Goal: Task Accomplishment & Management: Manage account settings

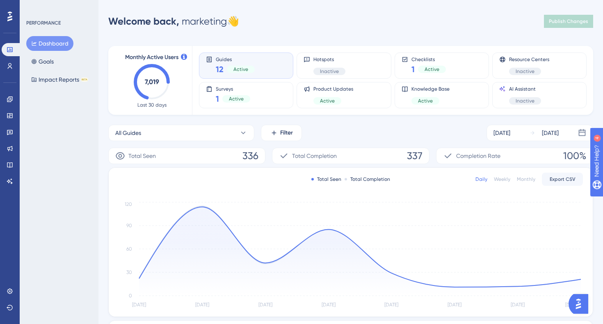
click at [57, 43] on button "Dashboard" at bounding box center [49, 43] width 47 height 15
click at [6, 103] on link at bounding box center [10, 99] width 16 height 13
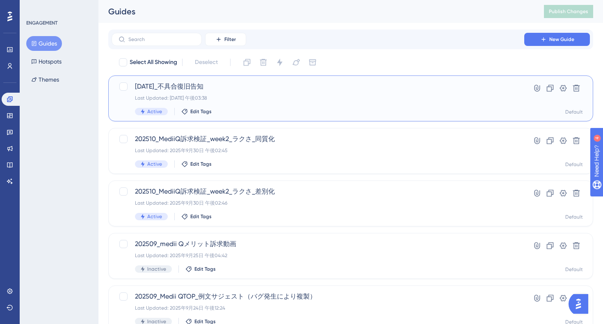
click at [327, 115] on div "Active Edit Tags" at bounding box center [318, 111] width 366 height 7
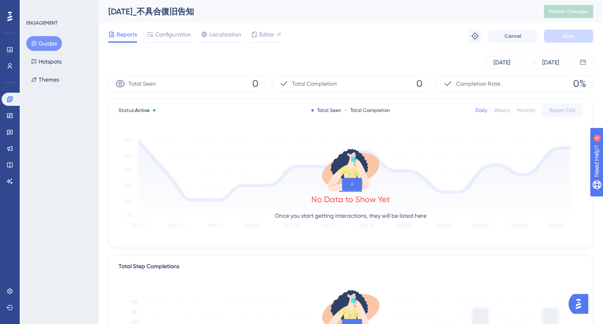
click at [326, 51] on div "Sep 30 2025 Sep 30 2025" at bounding box center [350, 62] width 484 height 26
click at [39, 43] on button "Guides" at bounding box center [44, 43] width 36 height 15
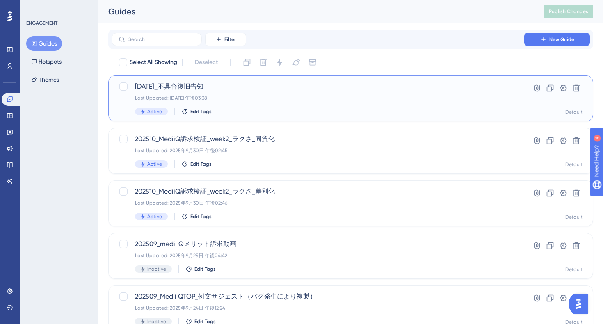
click at [254, 100] on div "Last Updated: 2025年9月30日 午後03:38" at bounding box center [318, 98] width 366 height 7
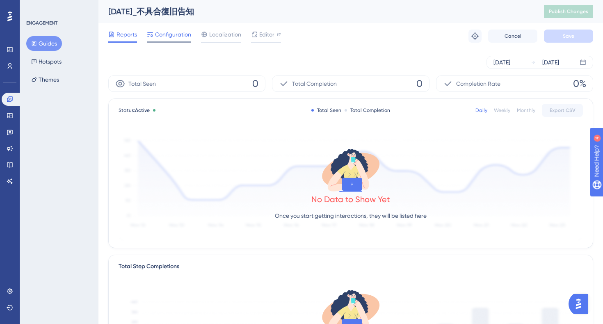
click at [171, 37] on span "Configuration" at bounding box center [173, 35] width 36 height 10
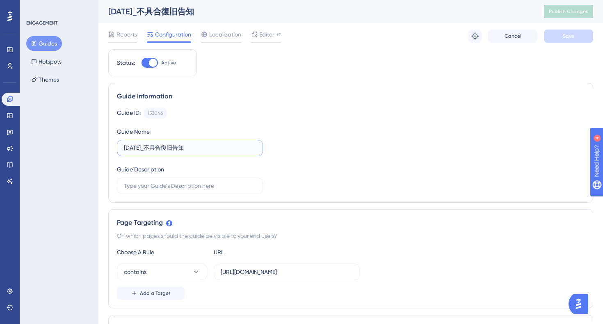
click at [187, 148] on input "2025/09/30_不具合復旧告知" at bounding box center [190, 147] width 132 height 9
type input "2025/09/30_不具合告知"
click at [563, 36] on span "Save" at bounding box center [567, 36] width 11 height 7
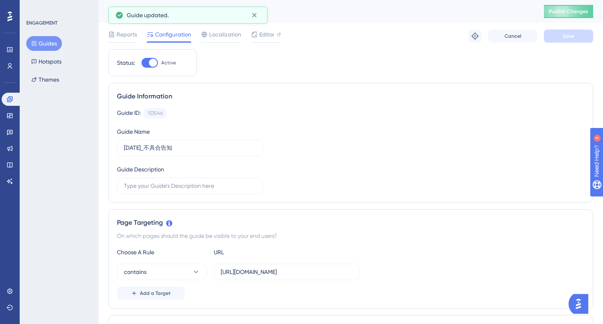
click at [144, 64] on div at bounding box center [149, 63] width 16 height 10
click at [141, 63] on input "Active" at bounding box center [141, 63] width 0 height 0
checkbox input "false"
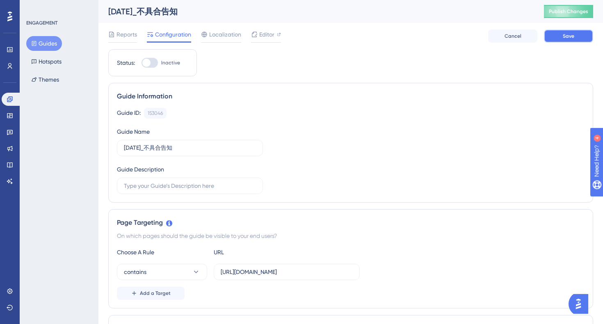
click at [570, 40] on button "Save" at bounding box center [567, 36] width 49 height 13
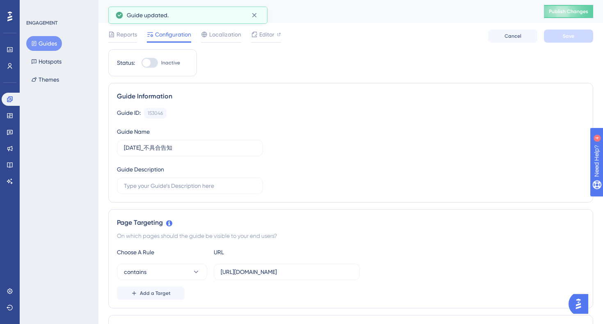
click at [44, 43] on button "Guides" at bounding box center [44, 43] width 36 height 15
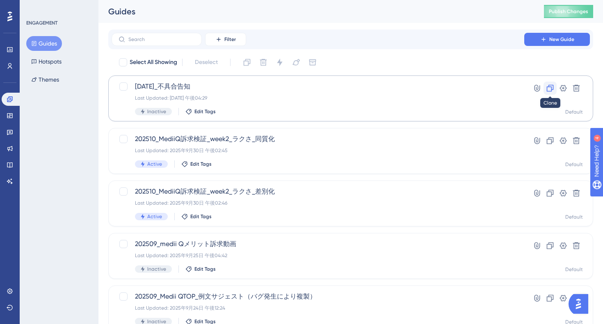
click at [549, 88] on icon at bounding box center [550, 88] width 8 height 8
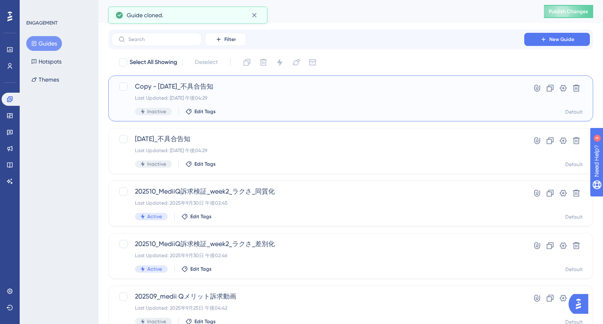
click at [259, 91] on span "Copy - 2025/09/30_不具合告知" at bounding box center [318, 87] width 366 height 10
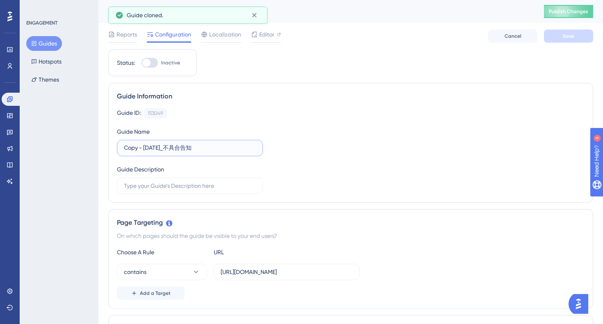
drag, startPoint x: 144, startPoint y: 146, endPoint x: 99, endPoint y: 148, distance: 45.5
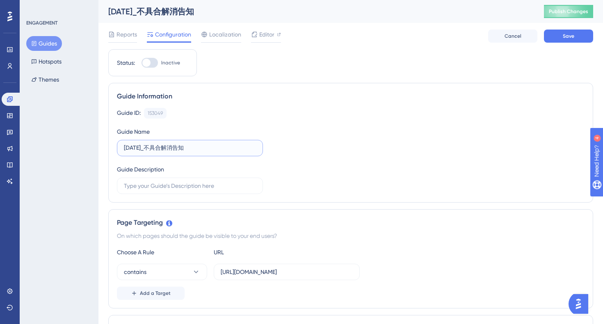
type input "2025/09/30_不具合解消告知"
click at [324, 132] on div "Guide ID: 153049 Copy Guide Name 2025/09/30_不具合解消告知 Guide Description" at bounding box center [350, 151] width 467 height 86
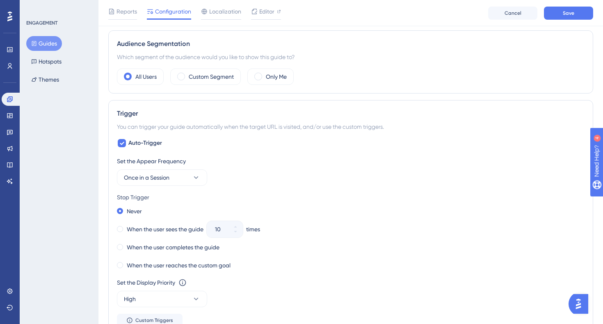
scroll to position [300, 0]
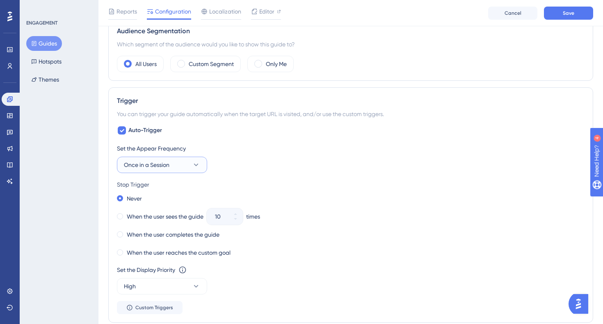
click at [167, 169] on span "Once in a Session" at bounding box center [146, 165] width 45 height 10
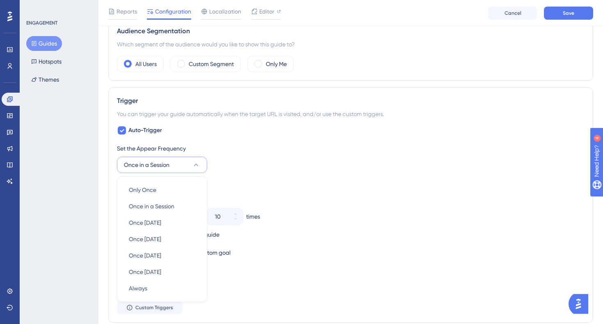
scroll to position [377, 0]
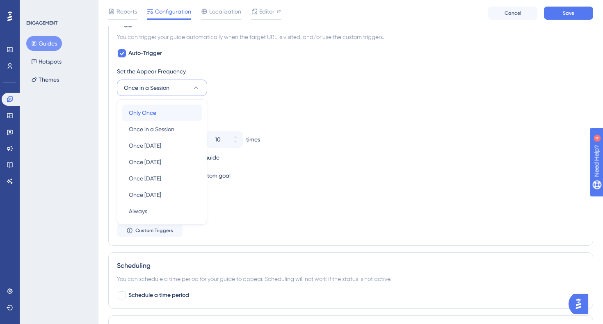
click at [148, 118] on div "Only Once Only Once" at bounding box center [162, 113] width 66 height 16
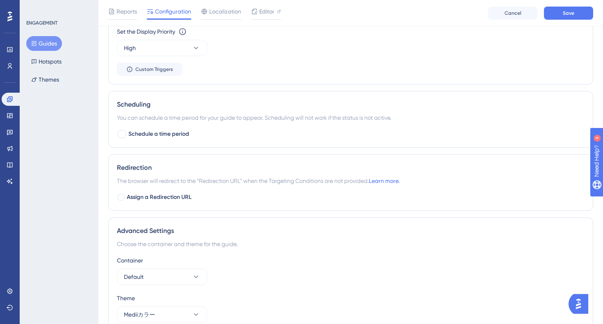
scroll to position [457, 0]
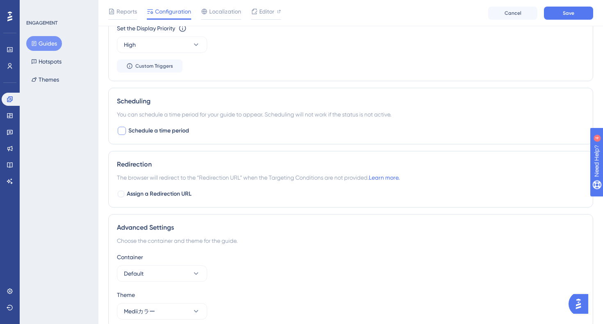
click at [155, 130] on span "Schedule a time period" at bounding box center [158, 131] width 61 height 10
checkbox input "true"
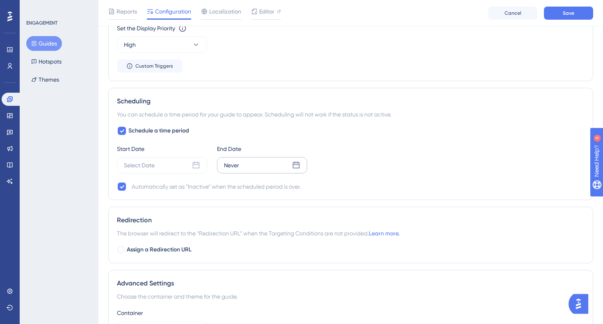
click at [303, 163] on div "Never" at bounding box center [262, 165] width 90 height 16
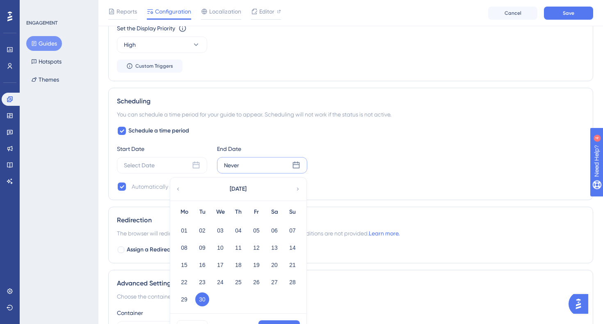
click at [204, 299] on button "30" at bounding box center [202, 299] width 14 height 14
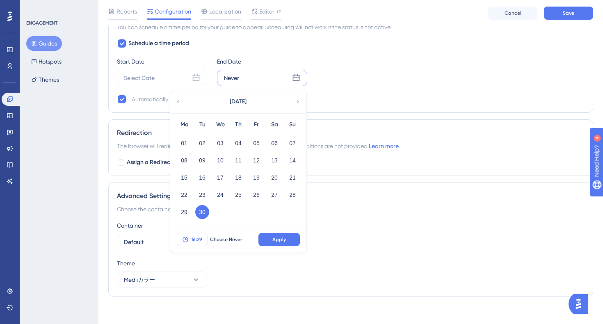
click at [194, 237] on span "16:29" at bounding box center [196, 239] width 11 height 7
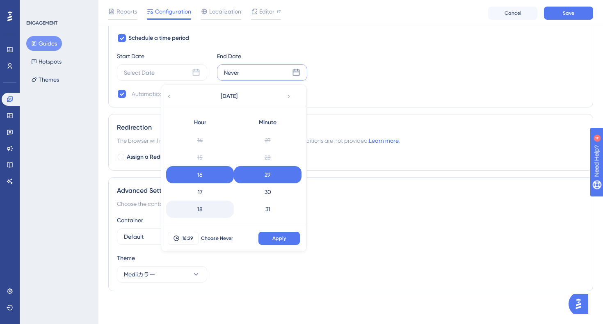
scroll to position [325, 0]
click at [204, 210] on div "23" at bounding box center [200, 209] width 68 height 17
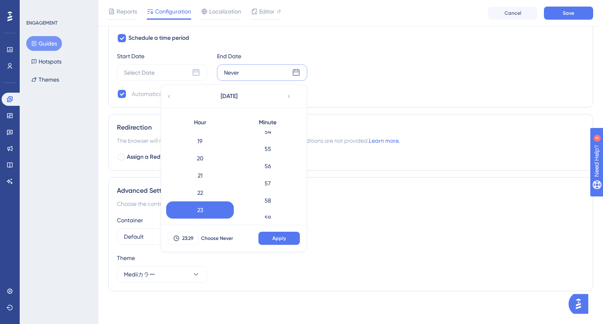
scroll to position [945, 0]
click at [267, 212] on div "59" at bounding box center [268, 209] width 68 height 17
click at [284, 243] on button "Apply" at bounding box center [278, 238] width 41 height 13
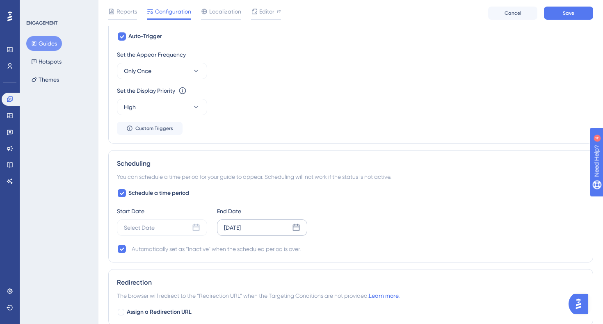
scroll to position [0, 0]
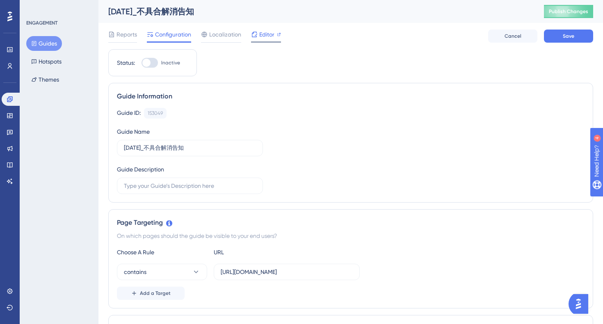
click at [265, 37] on span "Editor" at bounding box center [266, 35] width 15 height 10
click at [56, 43] on button "Guides" at bounding box center [44, 43] width 36 height 15
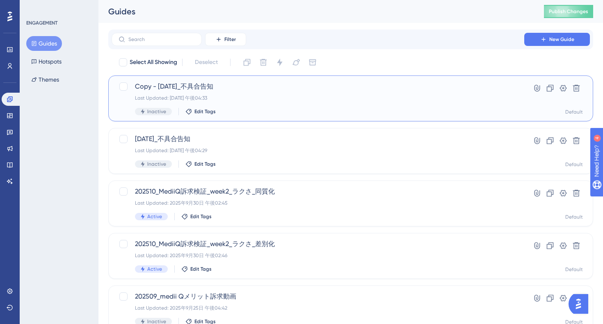
click at [262, 107] on div "Copy - 2025/09/30_不具合告知 Last Updated: 2025年9月30日 午後04:33 Inactive Edit Tags" at bounding box center [318, 99] width 366 height 34
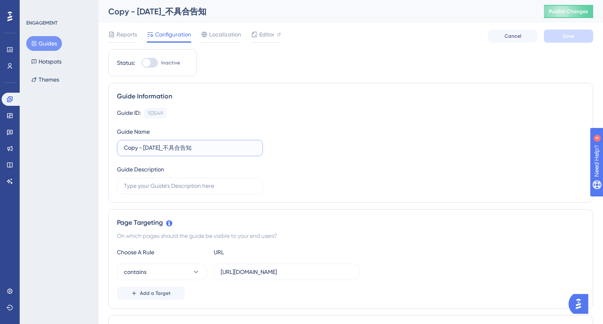
drag, startPoint x: 146, startPoint y: 146, endPoint x: 109, endPoint y: 145, distance: 36.5
click at [109, 145] on div "Guide Information Guide ID: 153049 Copy Guide Name Copy - 2025/09/30_不具合告知 Guid…" at bounding box center [350, 143] width 484 height 120
type input "2025/09/30_不具合解消告知"
click at [346, 138] on div "Guide ID: 153049 Copy Guide Name 2025/09/30_不具合解消告知 Guide Description" at bounding box center [350, 151] width 467 height 86
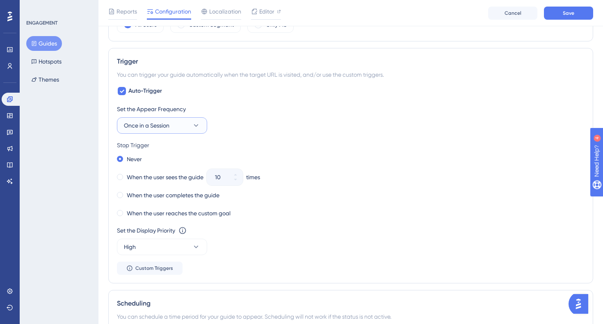
click at [187, 129] on button "Once in a Session" at bounding box center [162, 125] width 90 height 16
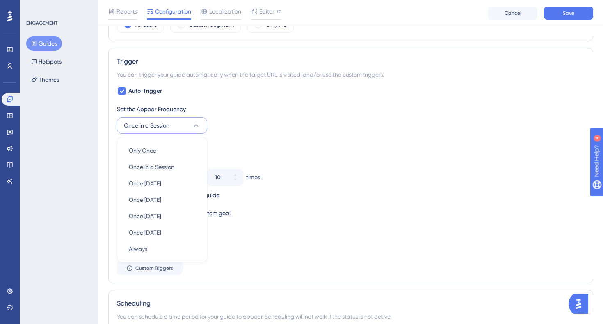
scroll to position [377, 0]
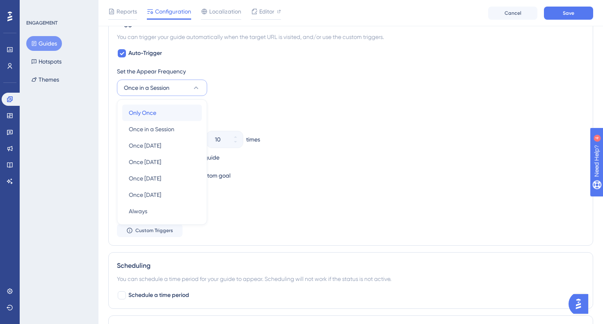
click at [170, 114] on div "Only Once Only Once" at bounding box center [162, 113] width 66 height 16
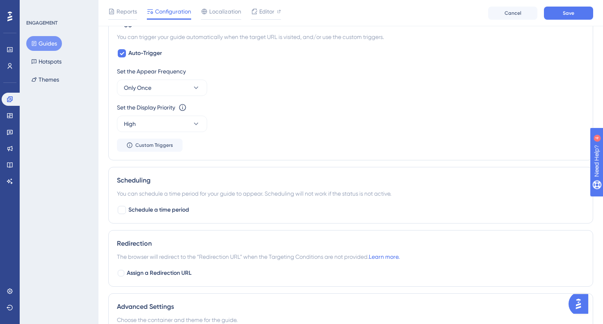
click at [284, 119] on div "Set the Display Priority This option will set the display priority between auto…" at bounding box center [350, 117] width 467 height 30
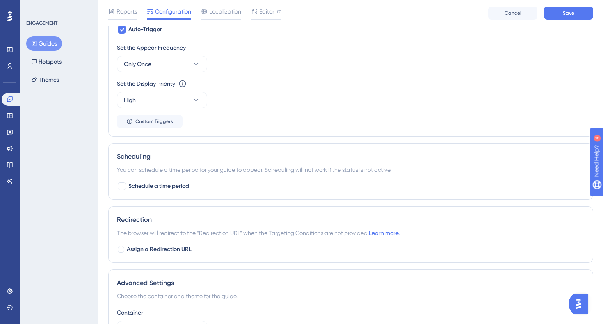
scroll to position [439, 0]
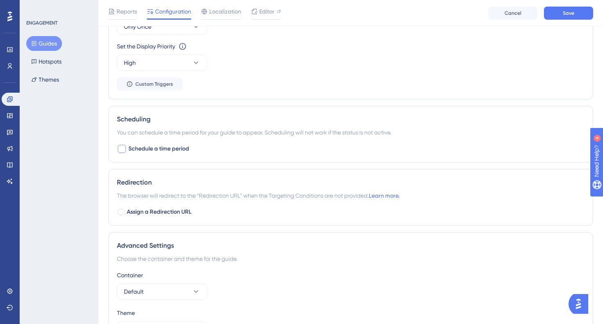
click at [155, 150] on span "Schedule a time period" at bounding box center [158, 149] width 61 height 10
checkbox input "true"
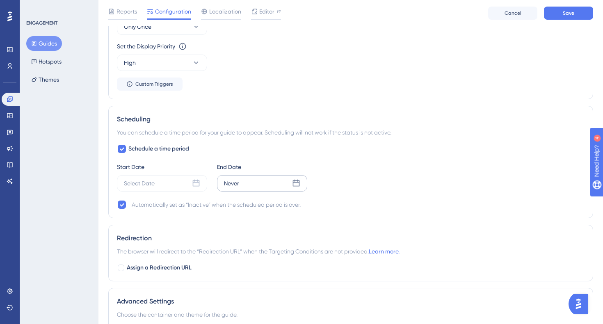
click at [296, 187] on icon at bounding box center [296, 183] width 8 height 8
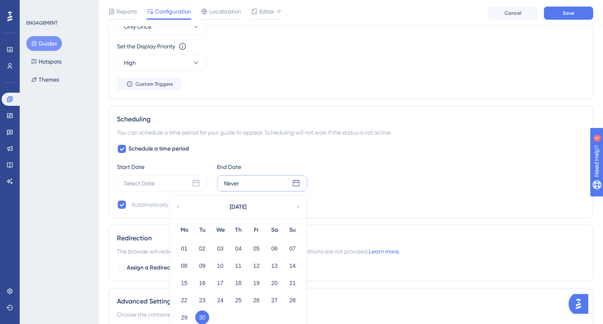
click at [205, 315] on button "30" at bounding box center [202, 317] width 14 height 14
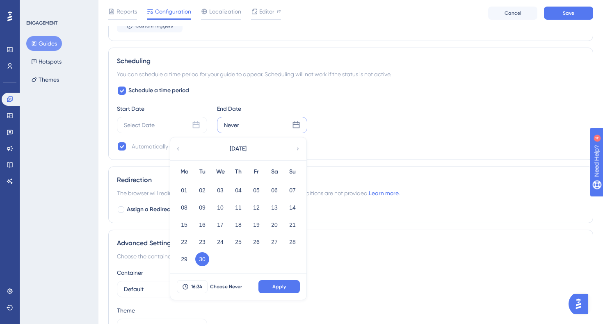
scroll to position [549, 0]
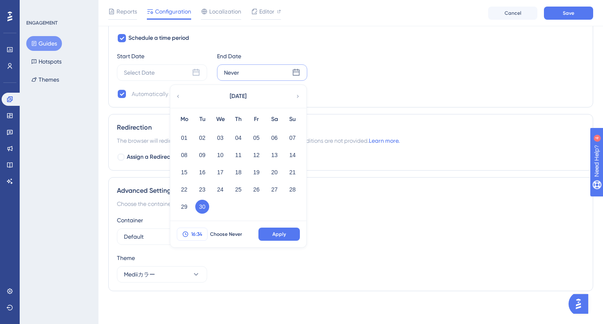
click at [199, 235] on span "16:34" at bounding box center [196, 234] width 11 height 7
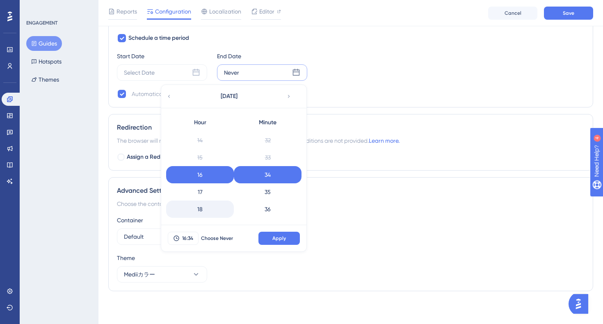
scroll to position [325, 0]
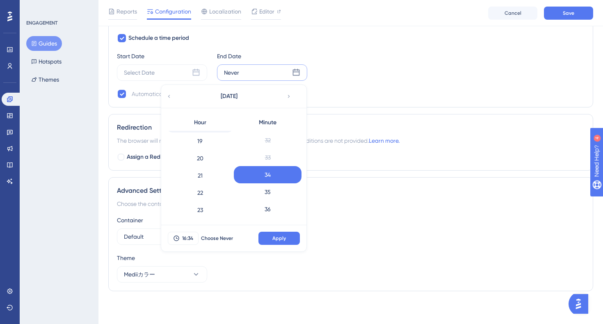
click at [207, 208] on div "23" at bounding box center [200, 209] width 68 height 17
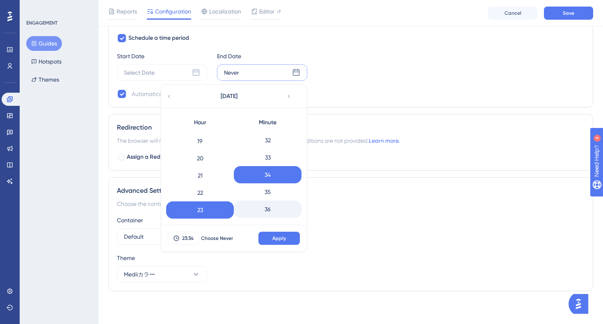
scroll to position [945, 0]
click at [256, 211] on div "59" at bounding box center [268, 209] width 68 height 17
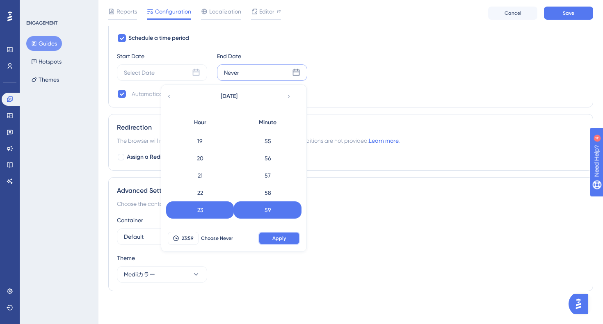
click at [277, 239] on span "Apply" at bounding box center [279, 238] width 14 height 7
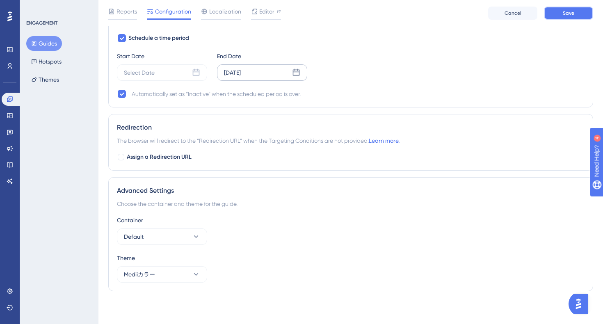
click at [560, 15] on button "Save" at bounding box center [567, 13] width 49 height 13
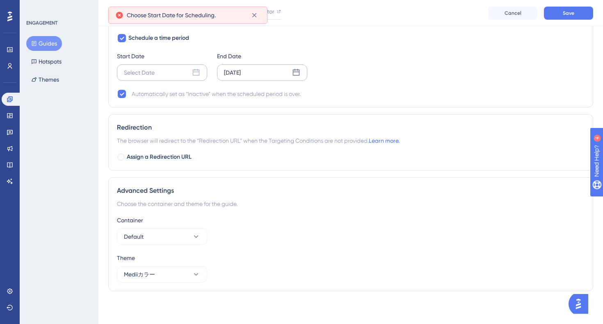
click at [194, 72] on icon at bounding box center [196, 72] width 8 height 8
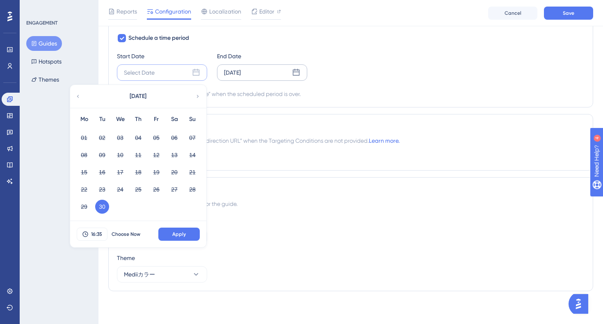
click at [105, 204] on button "30" at bounding box center [102, 207] width 14 height 14
click at [173, 235] on span "Apply" at bounding box center [179, 234] width 14 height 7
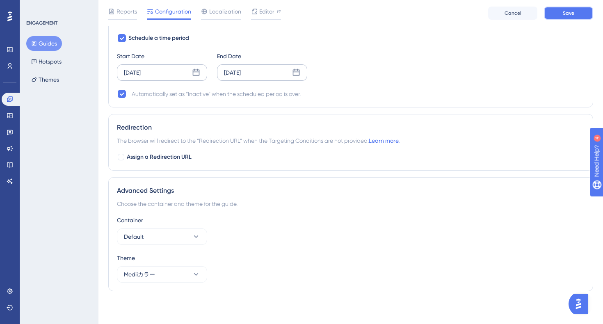
click at [574, 14] on button "Save" at bounding box center [567, 13] width 49 height 13
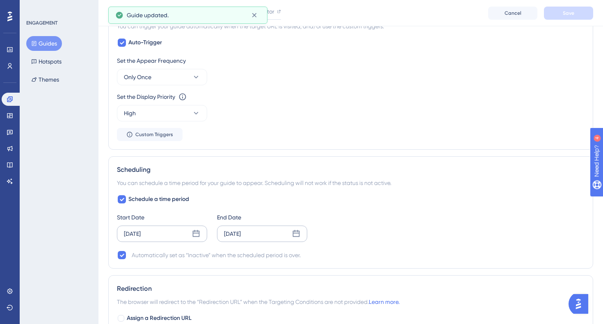
scroll to position [0, 0]
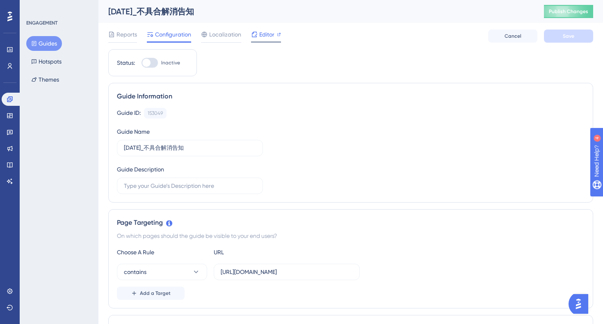
click at [271, 34] on span "Editor" at bounding box center [266, 35] width 15 height 10
click at [152, 63] on div at bounding box center [149, 63] width 16 height 10
click at [141, 63] on input "Inactive" at bounding box center [141, 63] width 0 height 0
checkbox input "true"
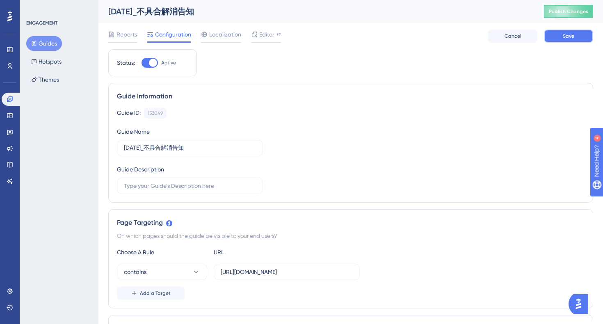
click at [563, 37] on span "Save" at bounding box center [567, 36] width 11 height 7
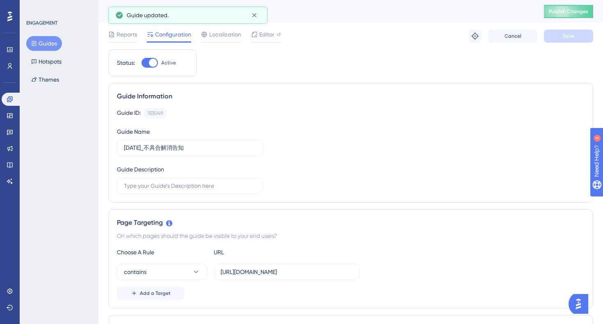
click at [565, 4] on div "2025/09/30_不具合解消告知 Publish Changes" at bounding box center [350, 11] width 504 height 23
click at [564, 10] on span "Publish Changes" at bounding box center [567, 11] width 39 height 7
